Goal: Task Accomplishment & Management: Use online tool/utility

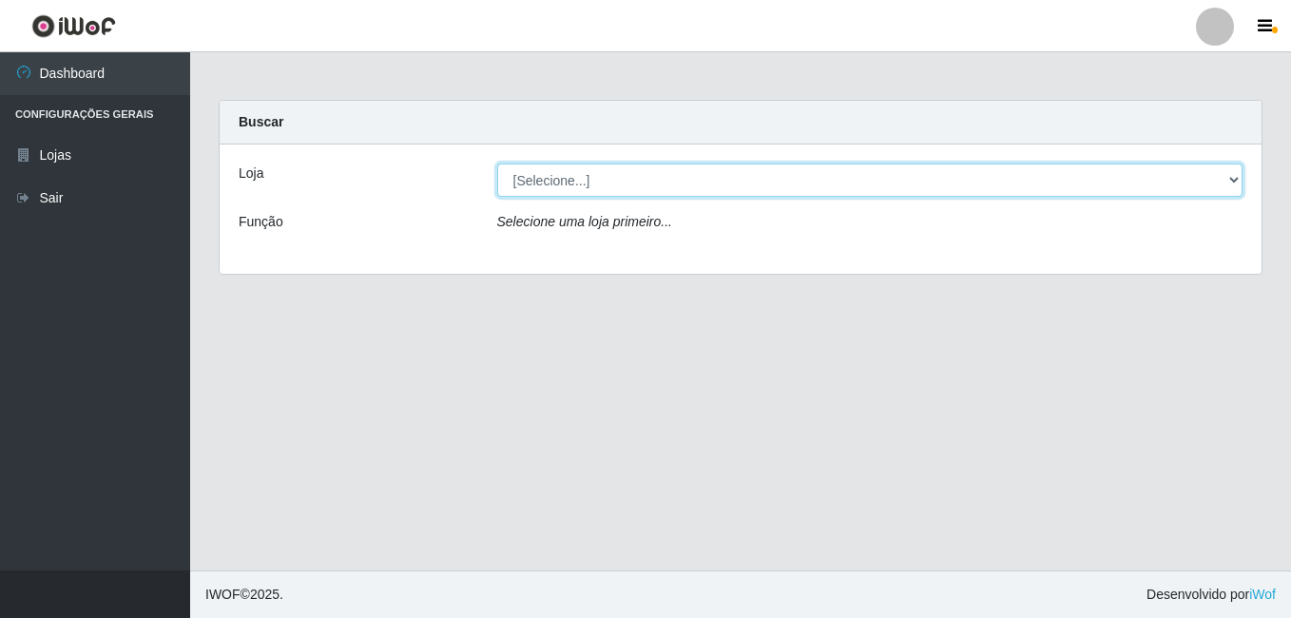
click at [602, 181] on select "[Selecione...] Bemais Supermercados - B7 Oitizeiro" at bounding box center [870, 179] width 746 height 33
select select "411"
click at [497, 163] on select "[Selecione...] Bemais Supermercados - B7 Oitizeiro" at bounding box center [870, 179] width 746 height 33
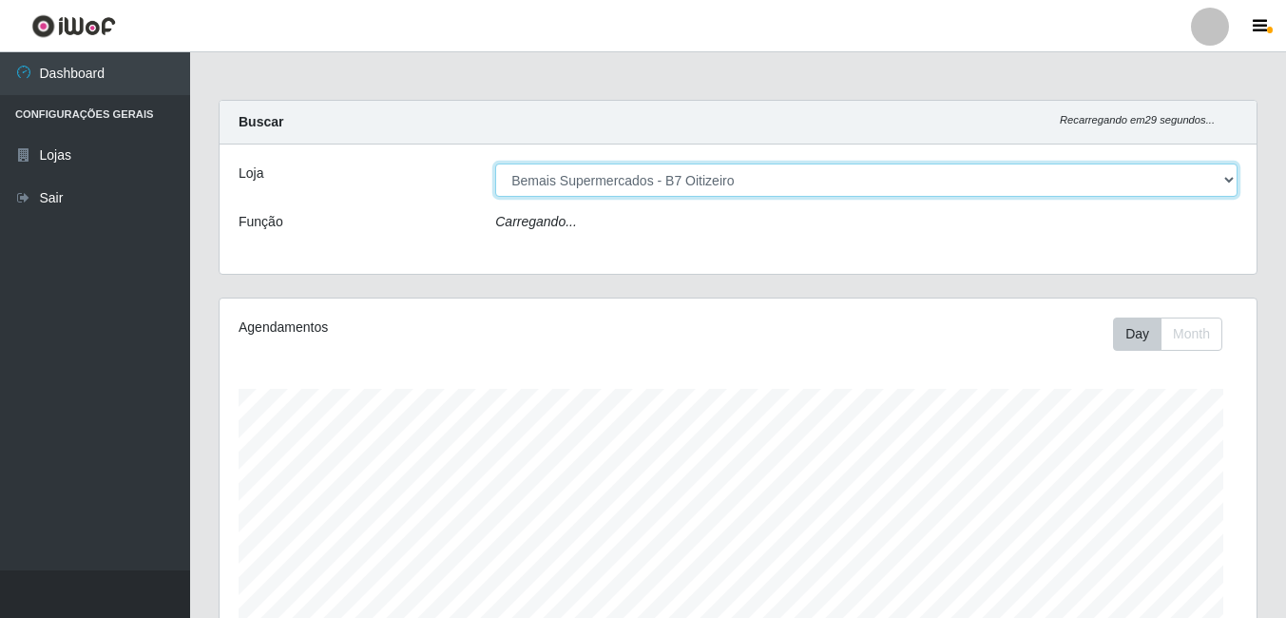
scroll to position [394, 1037]
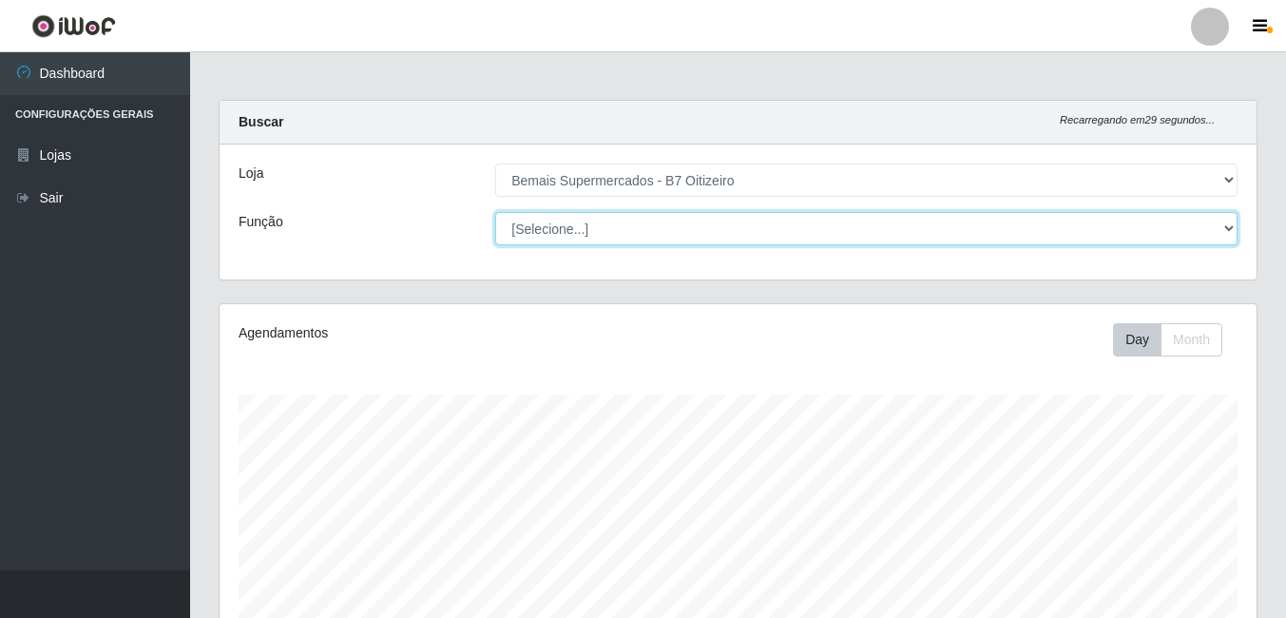
click at [630, 220] on select "[Selecione...] ASG ASG + ASG ++ Auxiliar de Estacionamento Auxiliar de Estacion…" at bounding box center [866, 228] width 742 height 33
click at [495, 212] on select "[Selecione...] ASG ASG + ASG ++ Auxiliar de Estacionamento Auxiliar de Estacion…" at bounding box center [866, 228] width 742 height 33
click at [618, 222] on select "[Selecione...] ASG ASG + ASG ++ Auxiliar de Estacionamento Auxiliar de Estacion…" at bounding box center [866, 228] width 742 height 33
select select "72"
click at [495, 212] on select "[Selecione...] ASG ASG + ASG ++ Auxiliar de Estacionamento Auxiliar de Estacion…" at bounding box center [866, 228] width 742 height 33
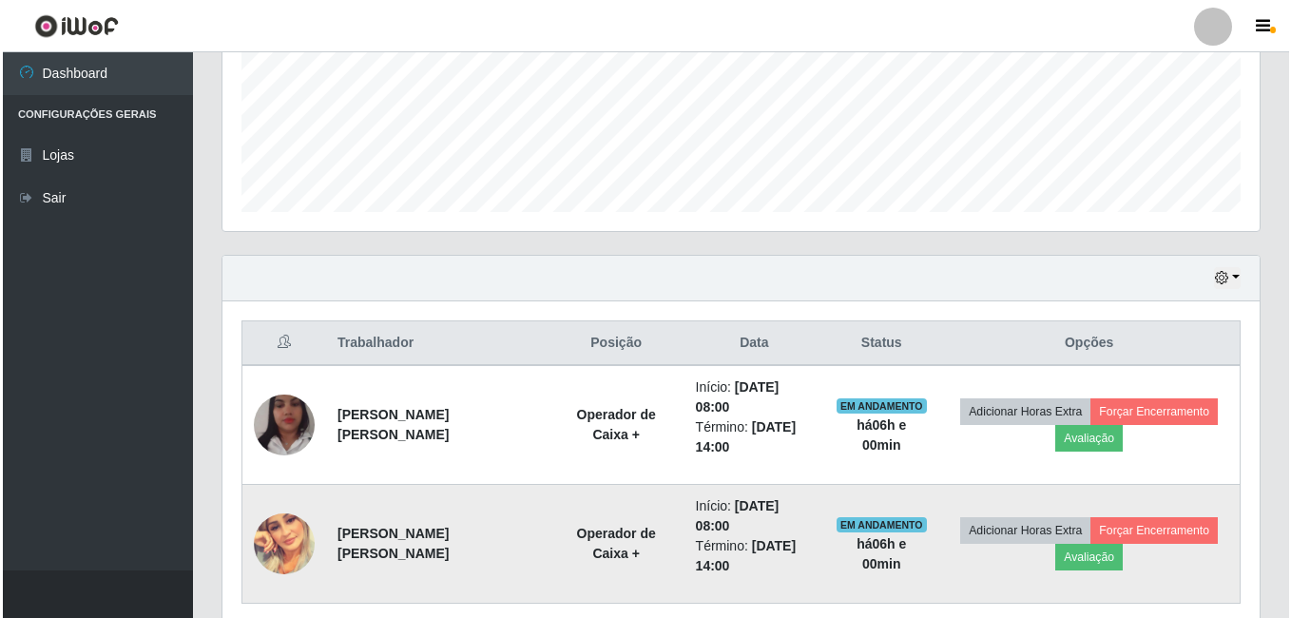
scroll to position [544, 0]
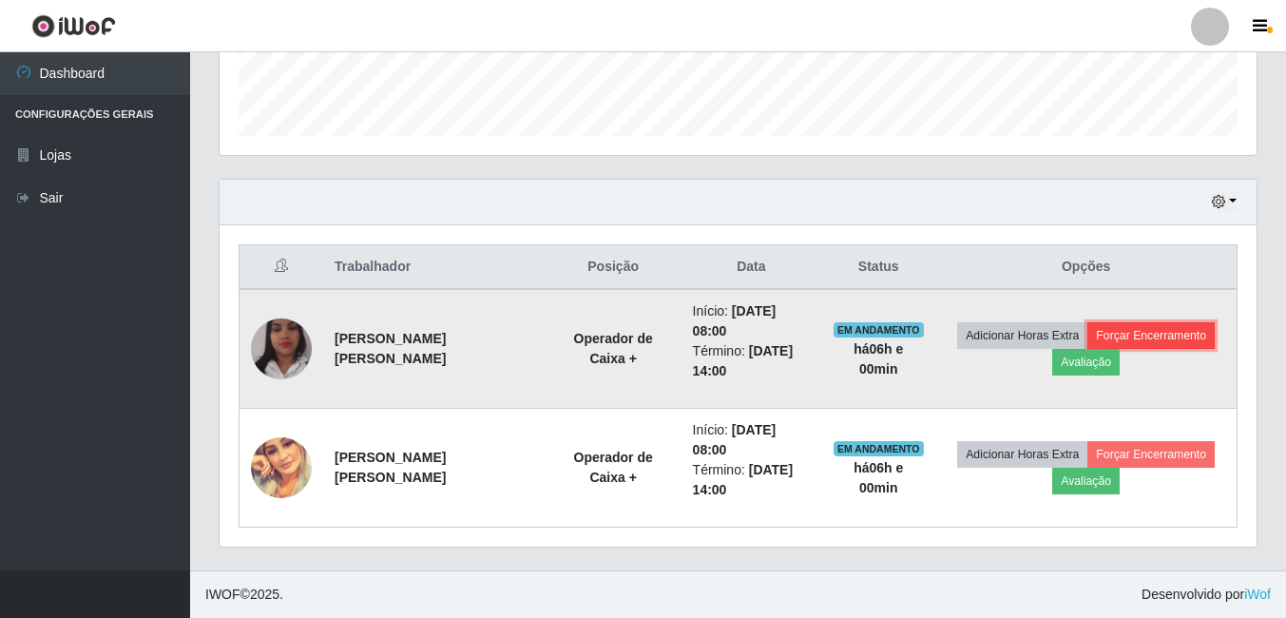
click at [1144, 339] on button "Forçar Encerramento" at bounding box center [1150, 335] width 127 height 27
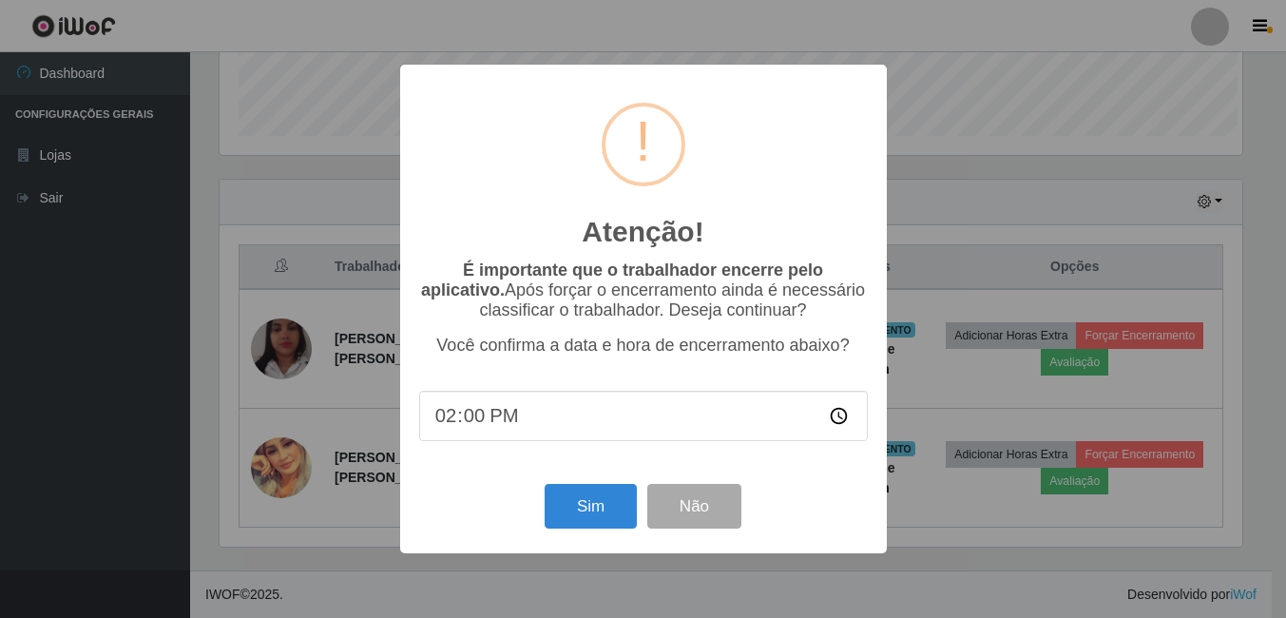
scroll to position [394, 1027]
click at [591, 514] on button "Sim" at bounding box center [592, 506] width 92 height 45
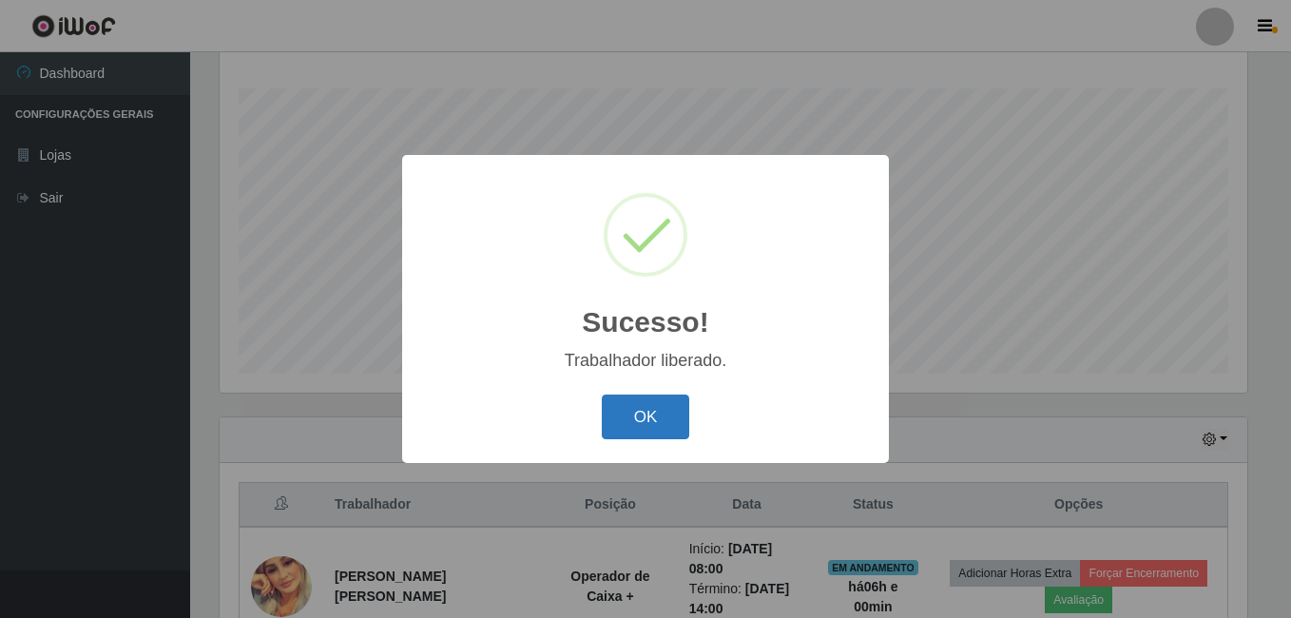
click at [658, 415] on button "OK" at bounding box center [646, 416] width 88 height 45
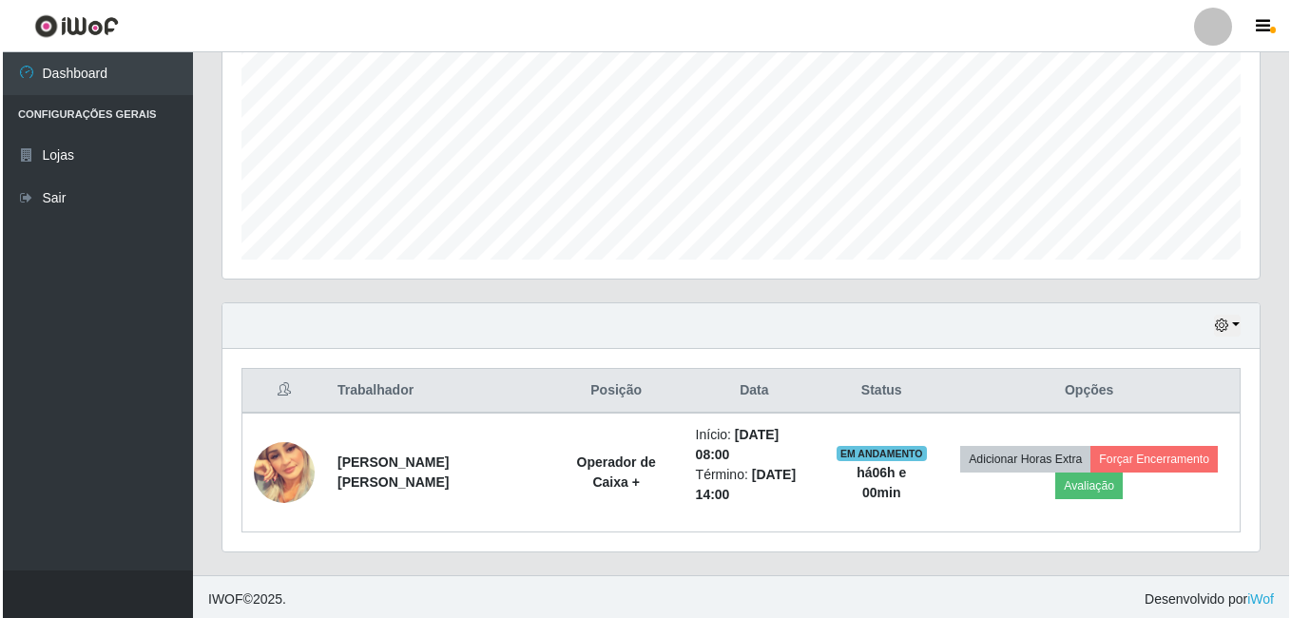
scroll to position [425, 0]
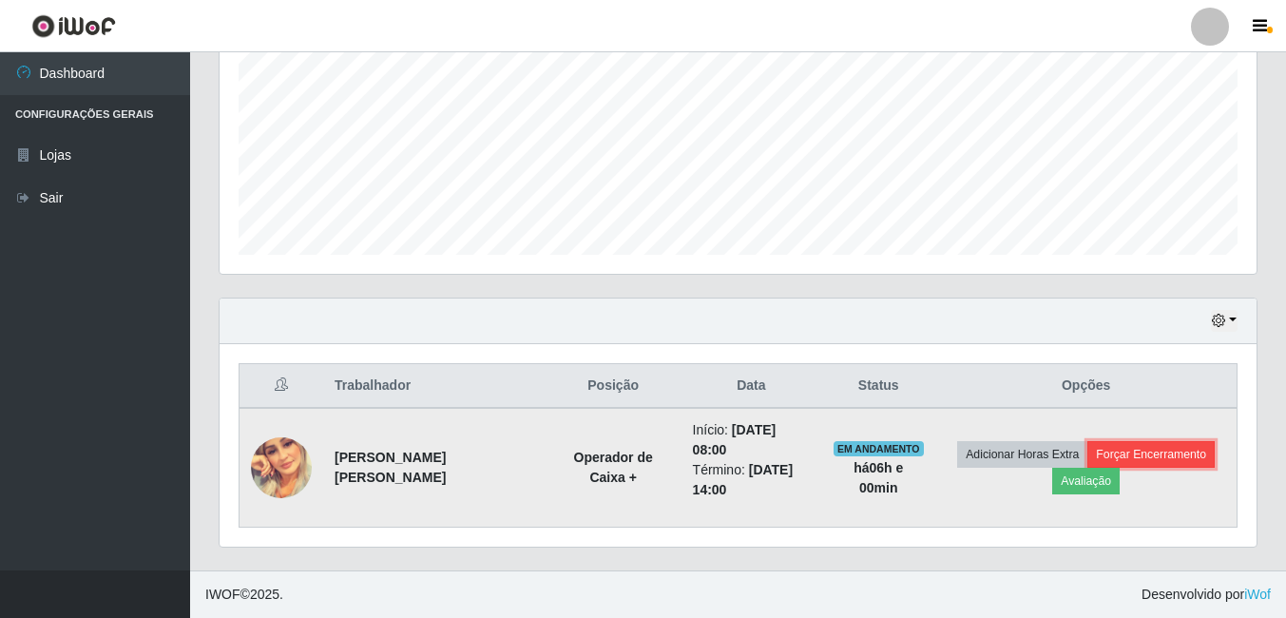
click at [1135, 456] on button "Forçar Encerramento" at bounding box center [1150, 454] width 127 height 27
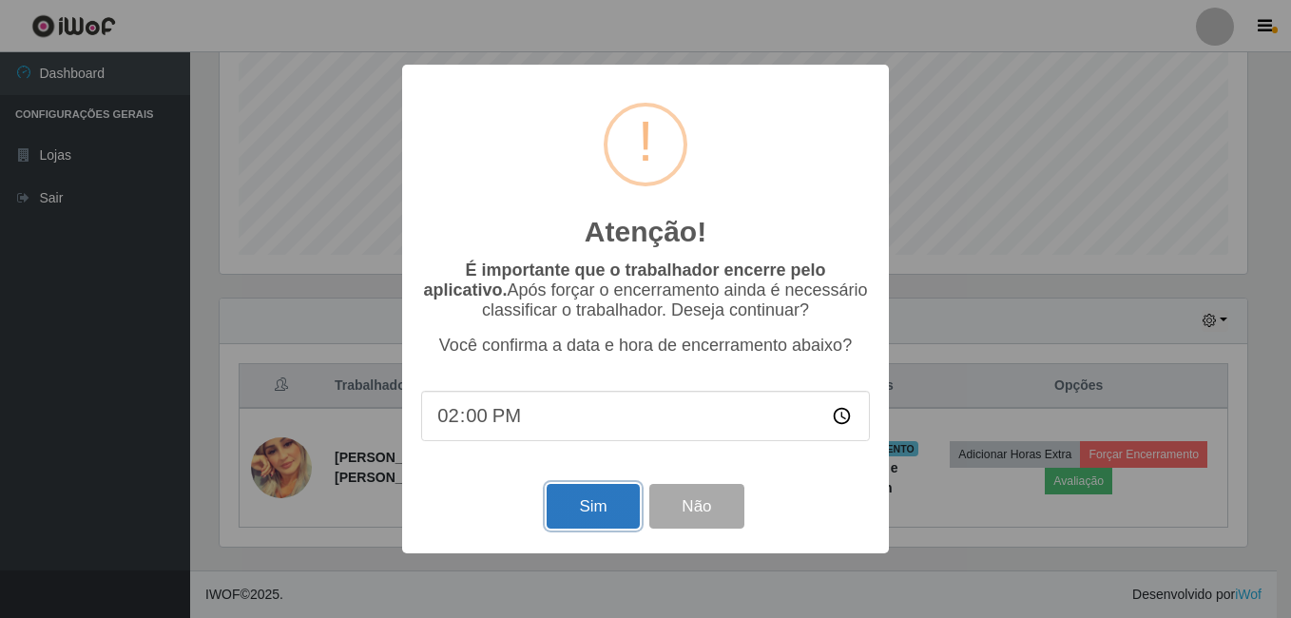
click at [571, 501] on button "Sim" at bounding box center [592, 506] width 92 height 45
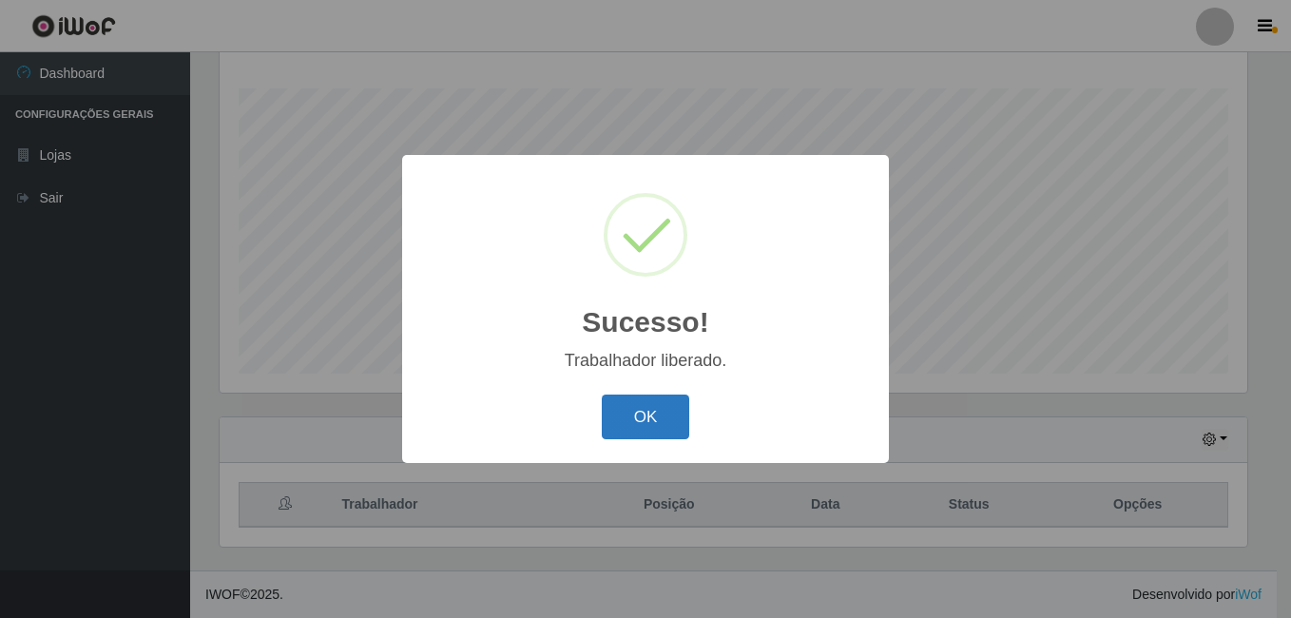
click at [670, 428] on button "OK" at bounding box center [646, 416] width 88 height 45
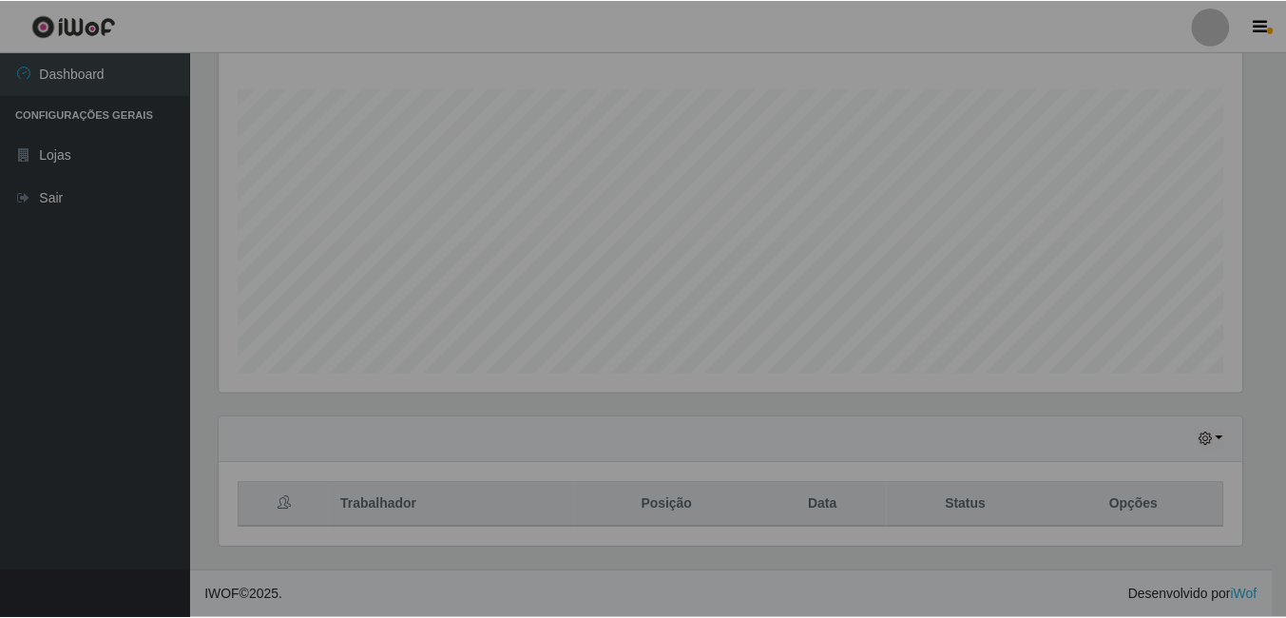
scroll to position [394, 1037]
